Goal: Navigation & Orientation: Find specific page/section

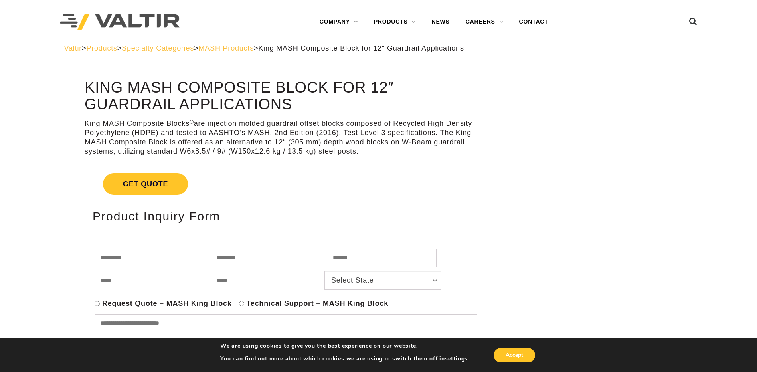
click at [69, 48] on span "Valtir" at bounding box center [73, 48] width 18 height 8
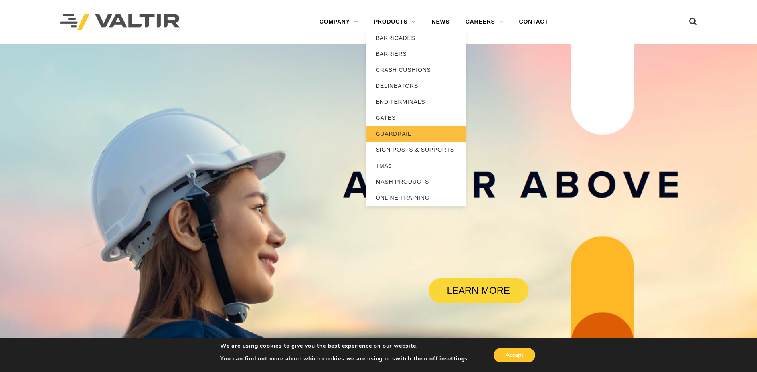
click at [389, 136] on link "GUARDRAIL" at bounding box center [416, 134] width 100 height 16
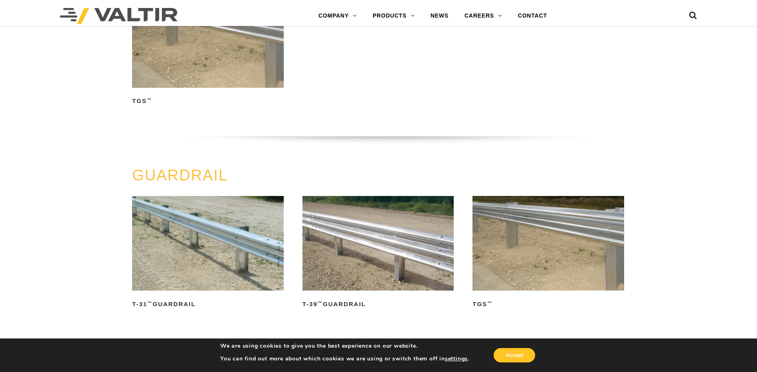
scroll to position [167, 0]
